Goal: Find specific page/section: Find specific page/section

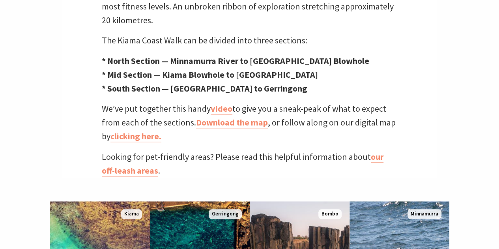
scroll to position [364, 0]
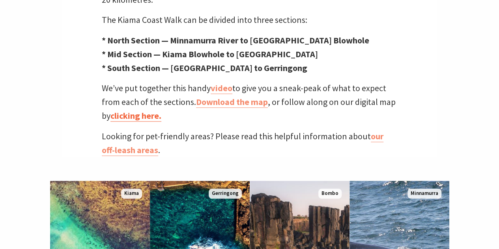
click at [161, 110] on link "clicking here." at bounding box center [135, 115] width 51 height 11
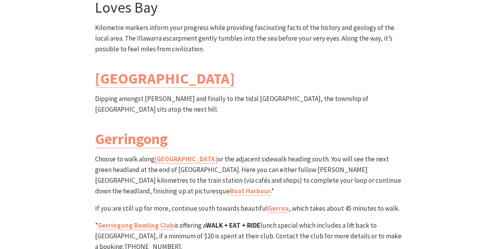
scroll to position [2317, 0]
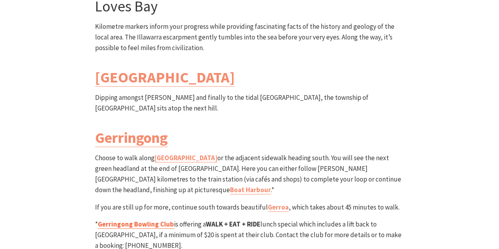
click at [134, 219] on link "Gerringong Bowling Club" at bounding box center [136, 223] width 76 height 9
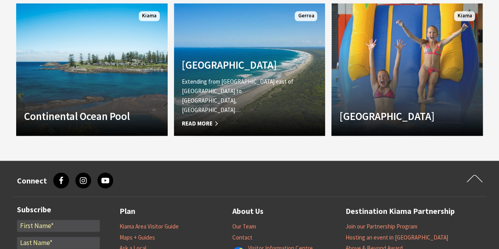
scroll to position [691, 0]
